Goal: Information Seeking & Learning: Learn about a topic

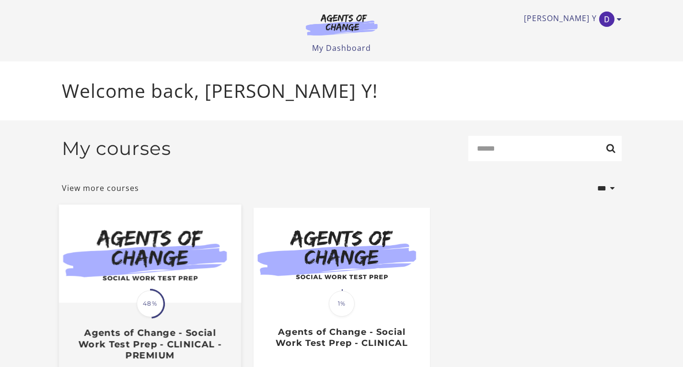
click at [122, 281] on img at bounding box center [149, 253] width 182 height 98
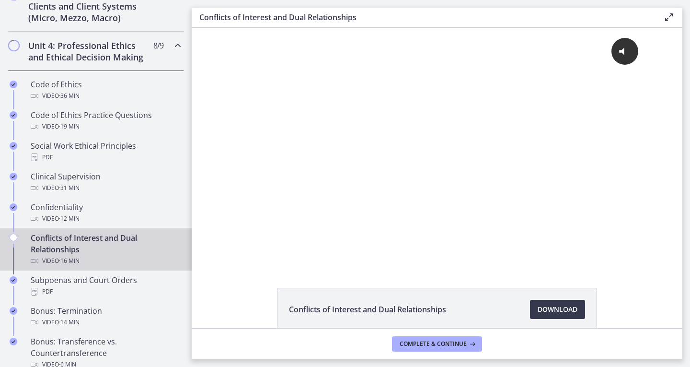
scroll to position [403, 0]
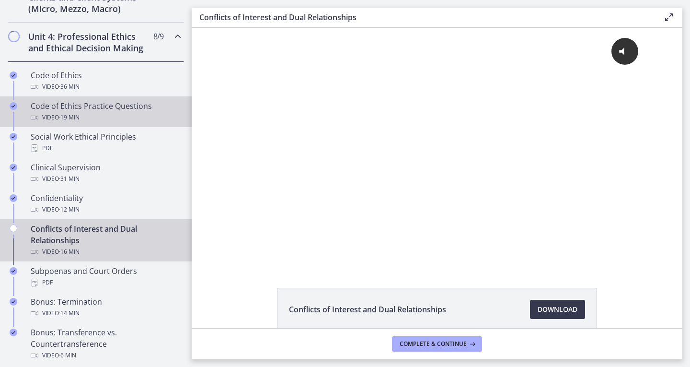
click at [65, 112] on div "Code of Ethics Practice Questions Video · 19 min" at bounding box center [106, 111] width 150 height 23
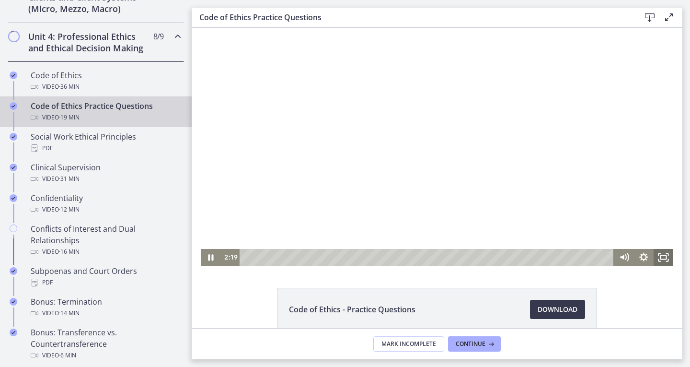
click at [661, 253] on icon "Fullscreen" at bounding box center [664, 257] width 20 height 17
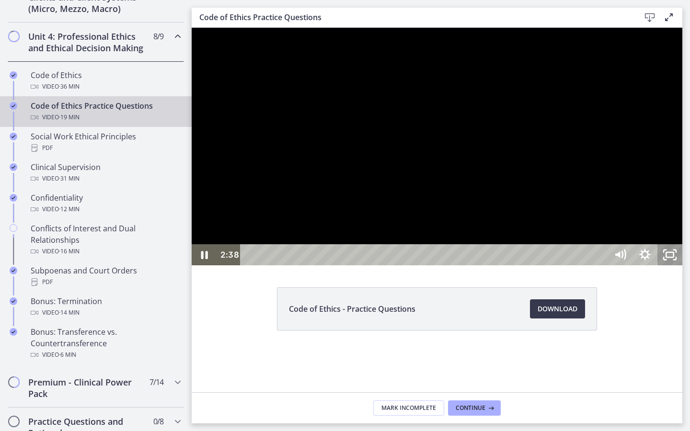
click at [683, 266] on icon "Unfullscreen" at bounding box center [670, 254] width 25 height 21
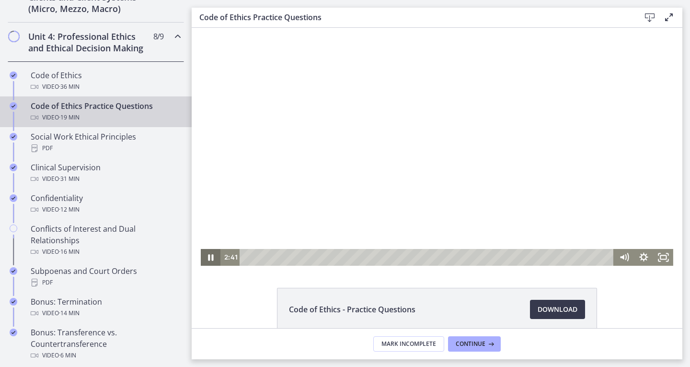
click at [205, 253] on icon "Pause" at bounding box center [211, 257] width 20 height 17
click at [209, 253] on icon "Pause" at bounding box center [211, 257] width 20 height 17
